Goal: Navigation & Orientation: Find specific page/section

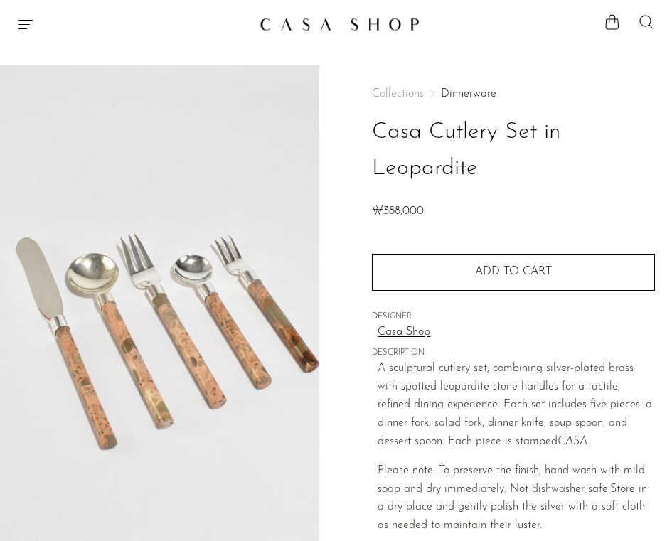
click at [295, 33] on link at bounding box center [337, 24] width 154 height 26
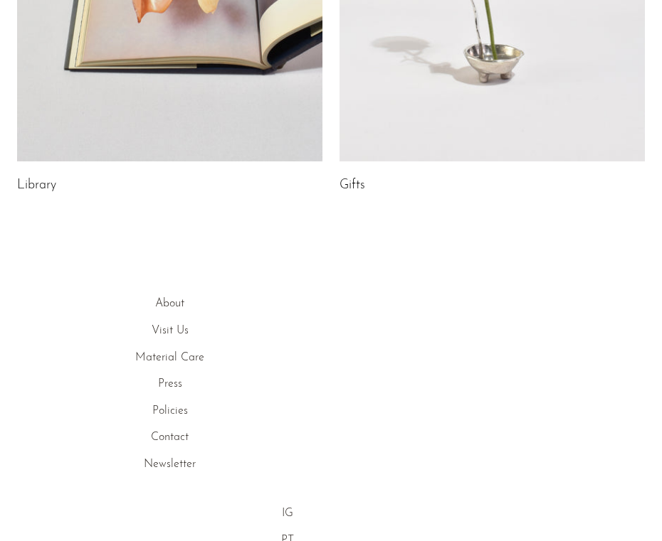
scroll to position [925, 0]
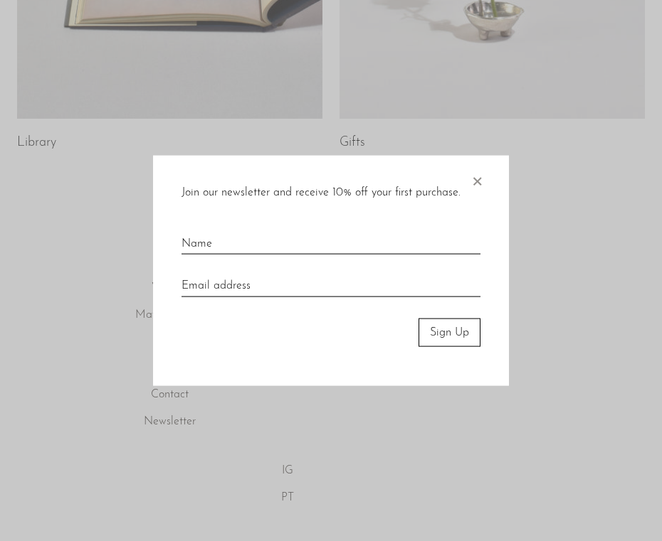
click at [485, 179] on div "Join our newsletter and receive 10% off your first purchase. × Sign Up" at bounding box center [331, 270] width 356 height 231
click at [476, 181] on span "×" at bounding box center [477, 178] width 14 height 46
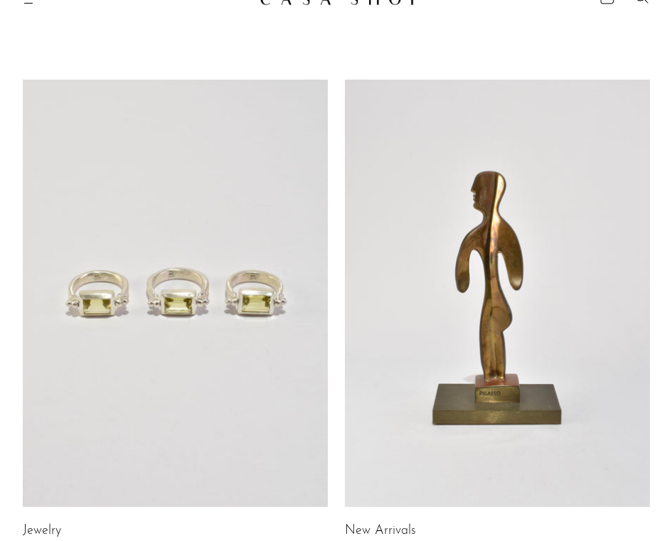
scroll to position [0, 0]
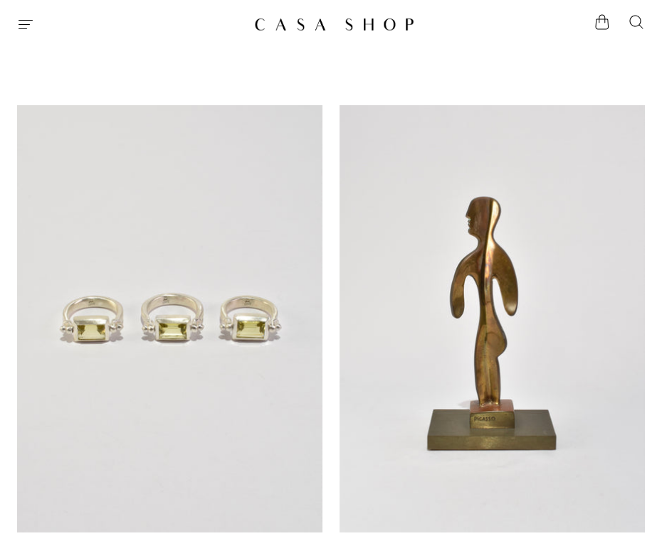
click at [18, 21] on icon "Menu" at bounding box center [25, 24] width 17 height 17
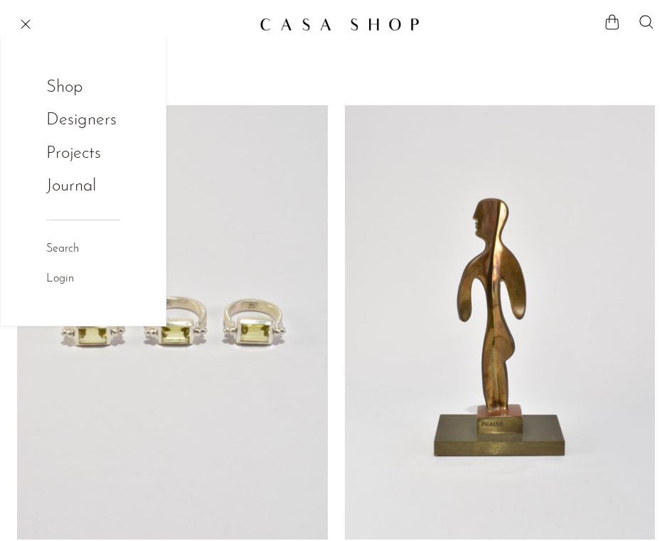
click at [88, 86] on link "Shop" at bounding box center [73, 87] width 55 height 27
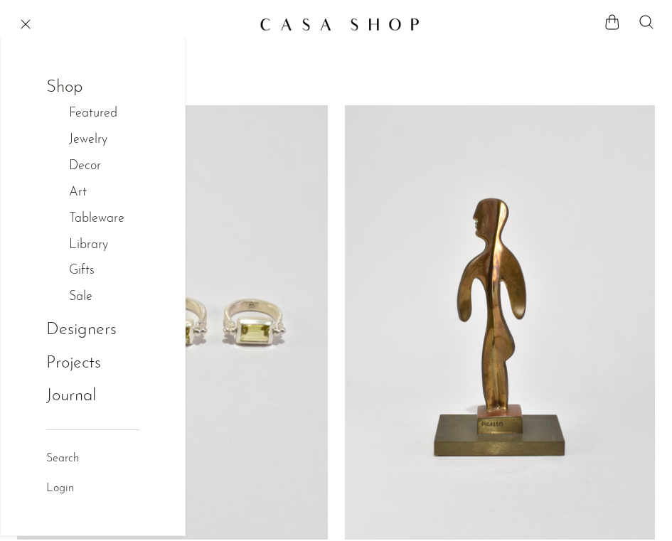
click at [95, 213] on link "Tableware" at bounding box center [104, 219] width 70 height 21
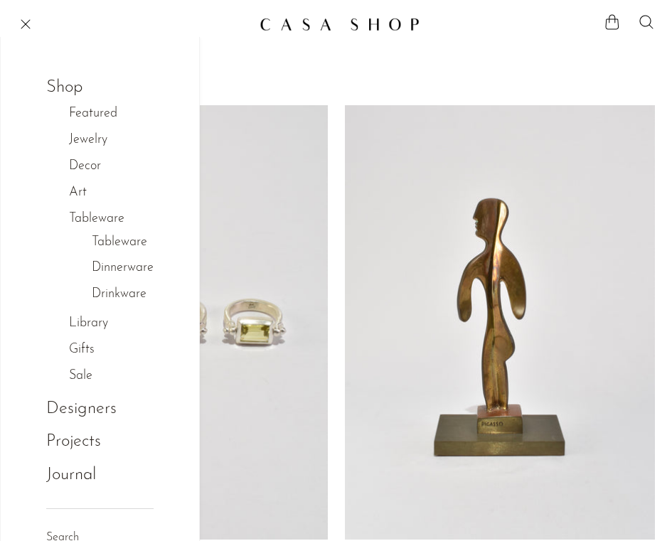
click at [134, 263] on link "Dinnerware" at bounding box center [123, 268] width 62 height 21
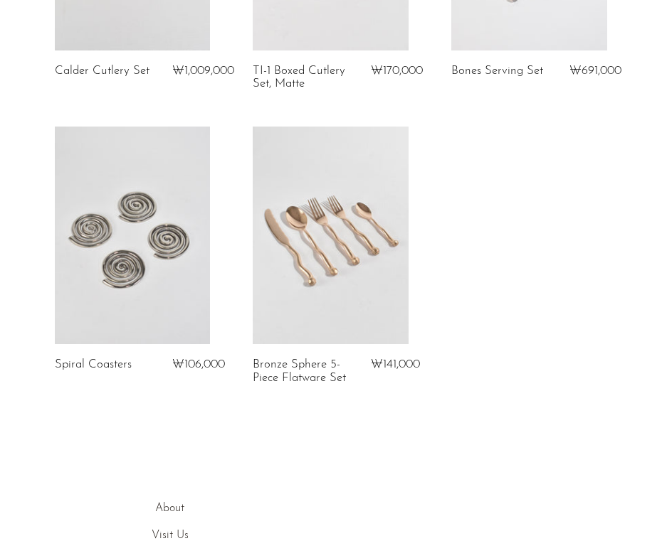
scroll to position [2988, 0]
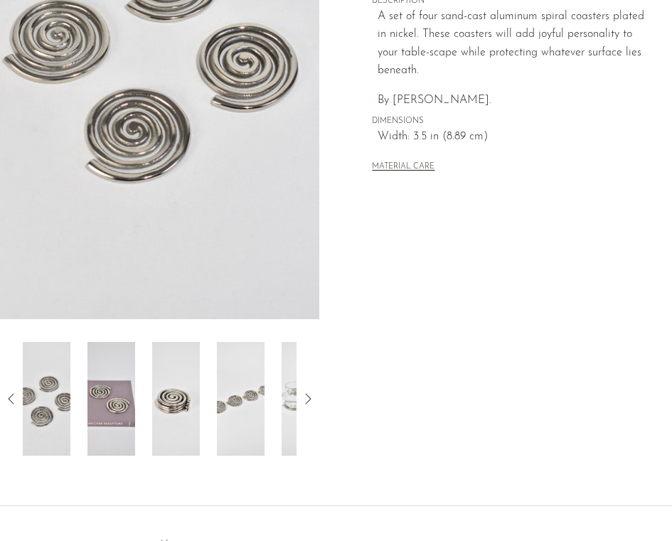
scroll to position [599, 0]
